Goal: Information Seeking & Learning: Learn about a topic

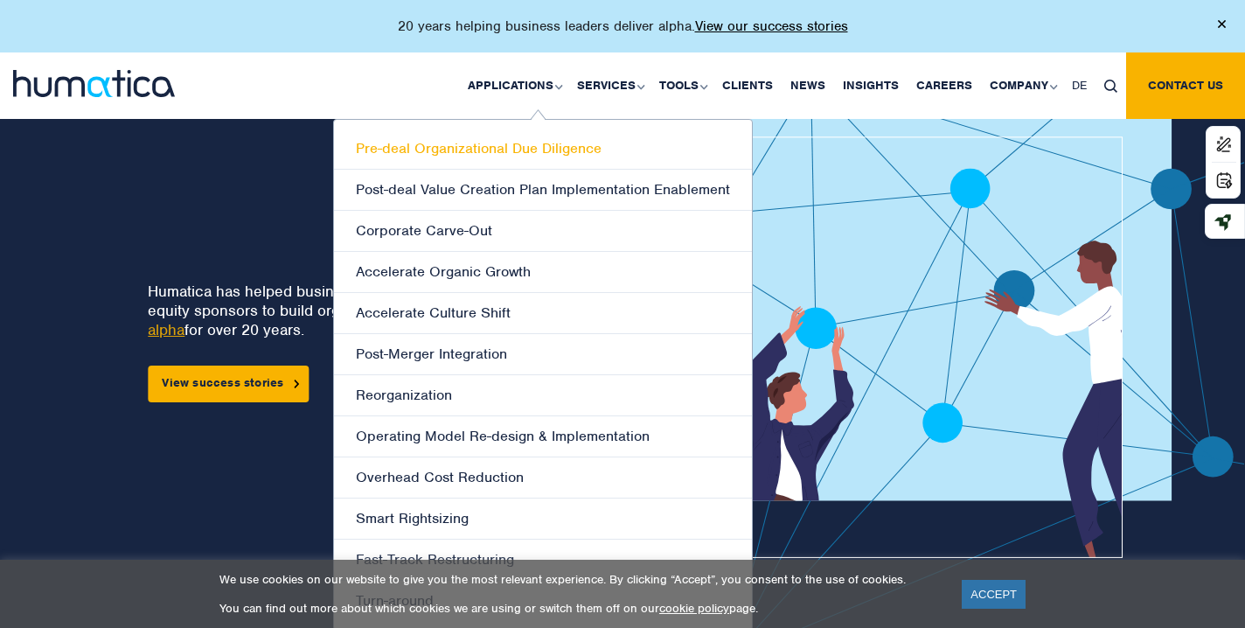
scroll to position [66, 0]
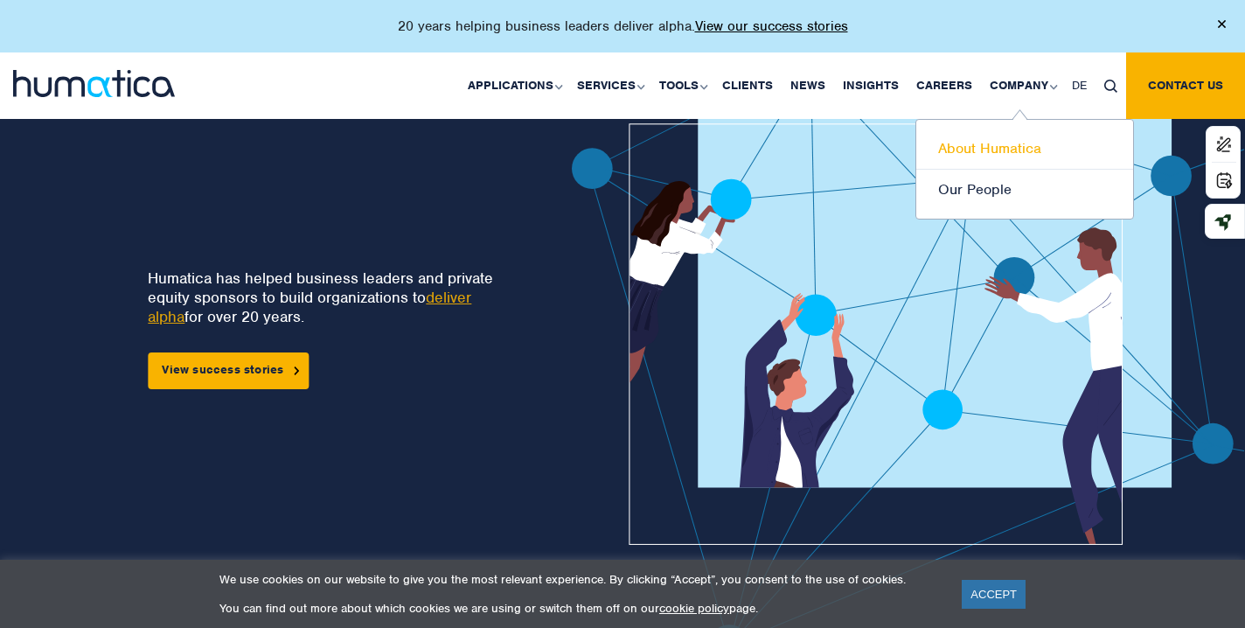
click at [967, 145] on link "About Humatica" at bounding box center [1024, 149] width 217 height 41
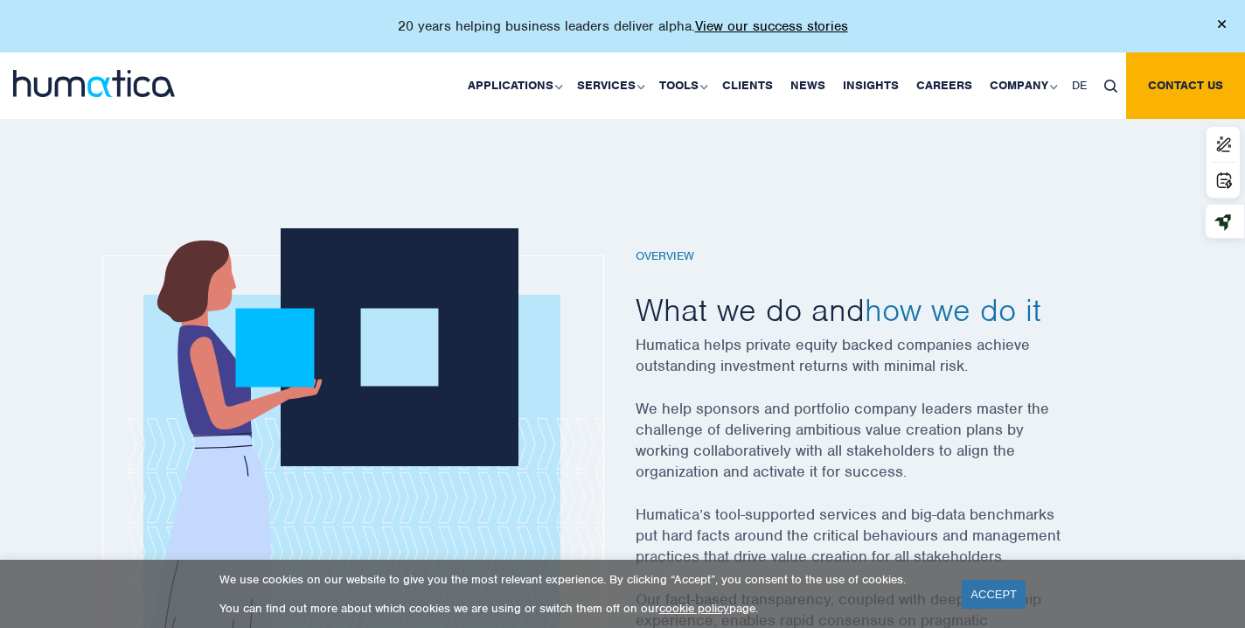
scroll to position [484, 0]
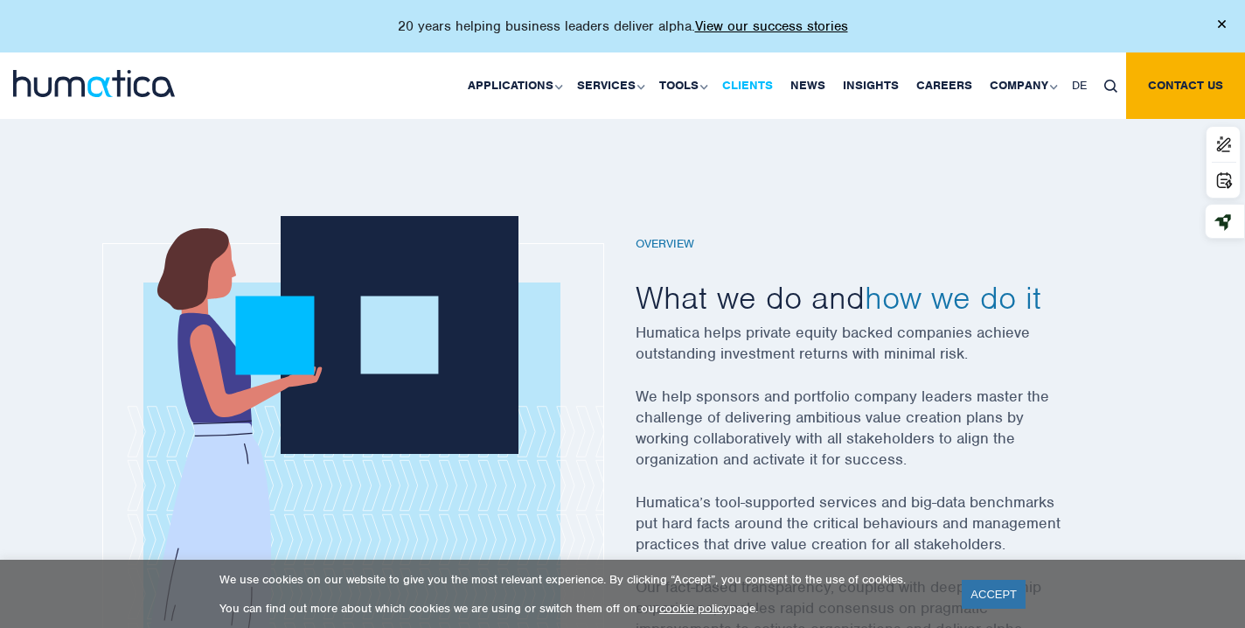
click at [736, 90] on link "Clients" at bounding box center [748, 85] width 68 height 66
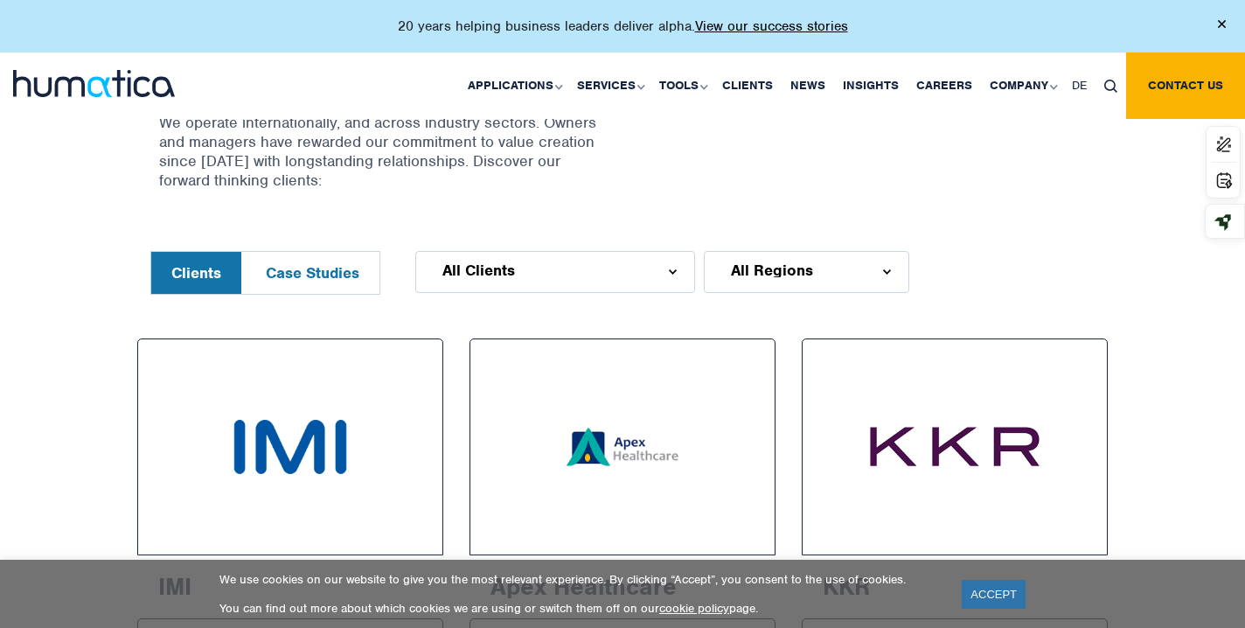
scroll to position [739, 0]
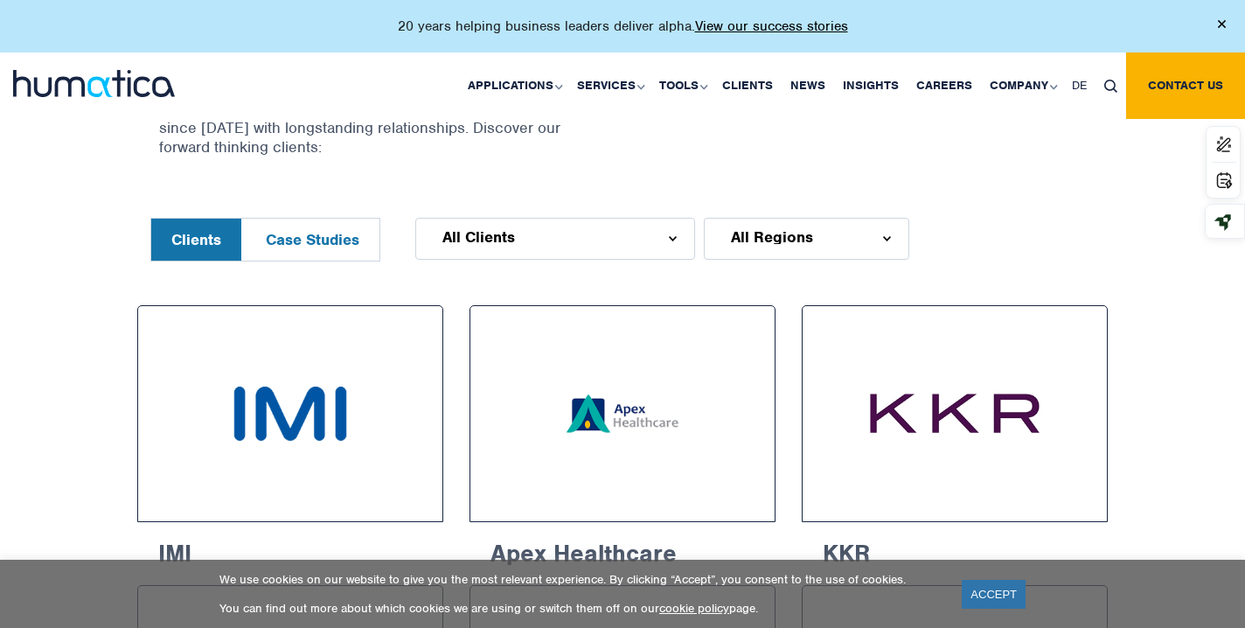
click at [633, 236] on div "All Clients" at bounding box center [555, 239] width 280 height 42
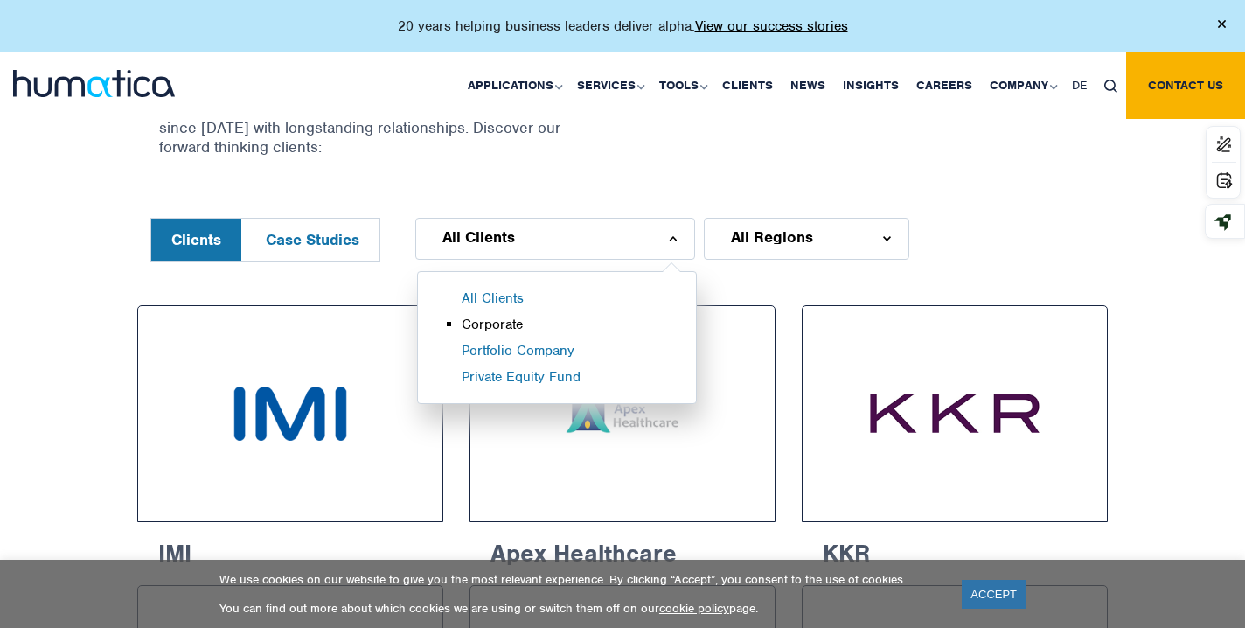
click at [474, 331] on li "Corporate" at bounding box center [579, 329] width 234 height 26
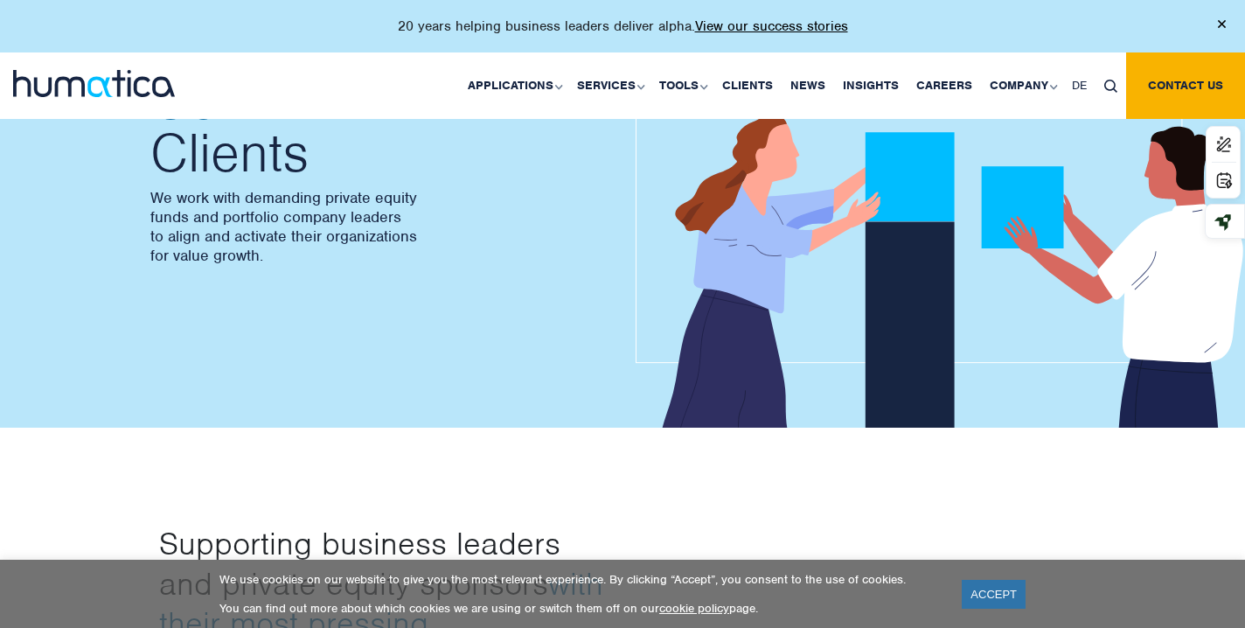
scroll to position [0, 0]
